Goal: Information Seeking & Learning: Learn about a topic

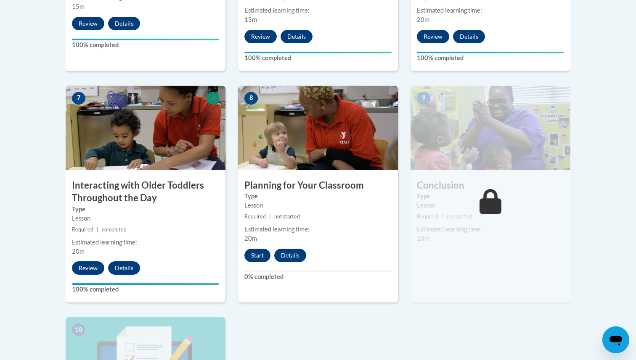
scroll to position [668, 0]
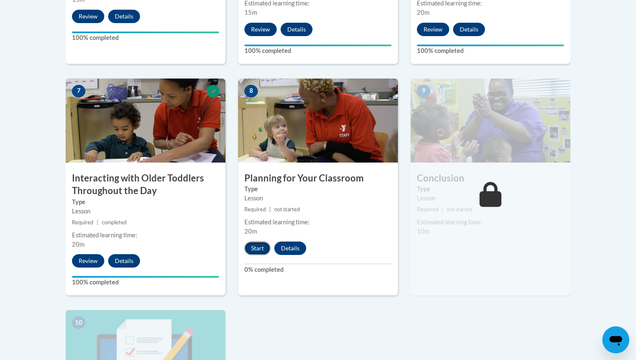
click at [257, 242] on button "Start" at bounding box center [257, 248] width 26 height 13
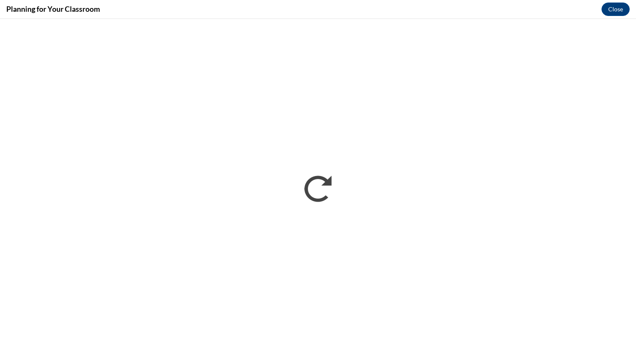
scroll to position [0, 0]
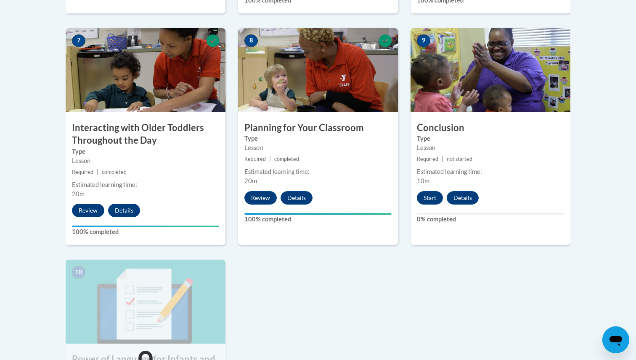
scroll to position [700, 0]
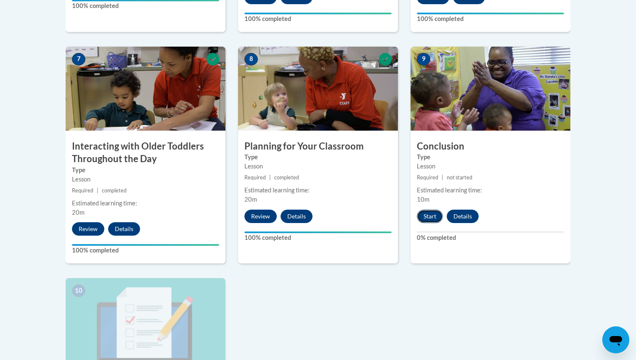
click at [428, 210] on button "Start" at bounding box center [430, 216] width 26 height 13
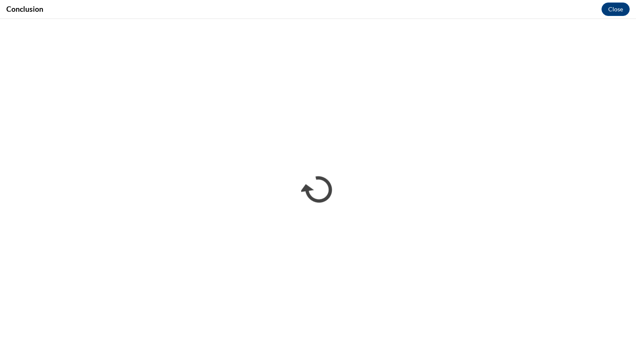
scroll to position [0, 0]
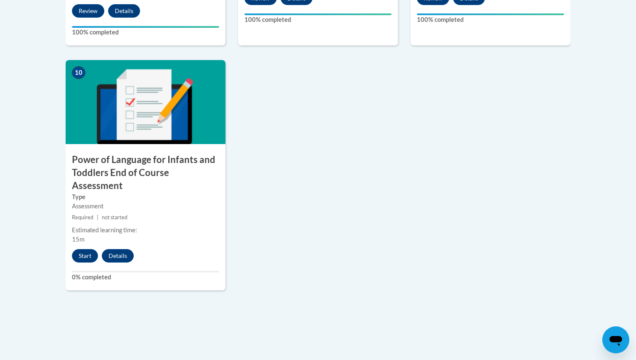
scroll to position [920, 0]
